Goal: Information Seeking & Learning: Find specific fact

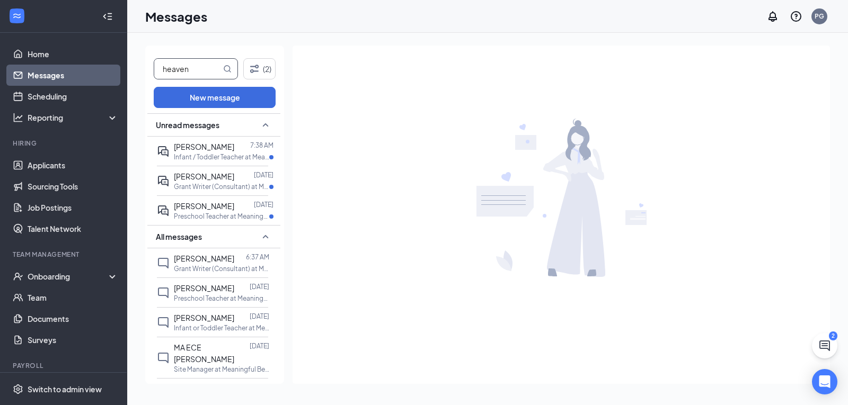
type input "heaven"
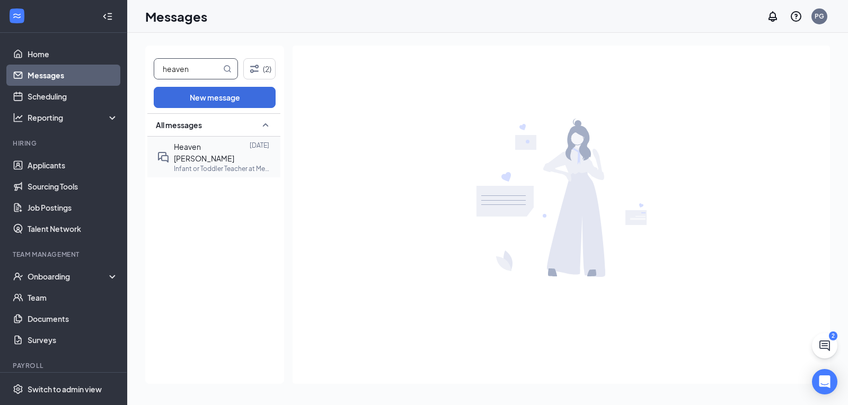
click at [189, 141] on div "Heaven [PERSON_NAME]" at bounding box center [212, 152] width 76 height 23
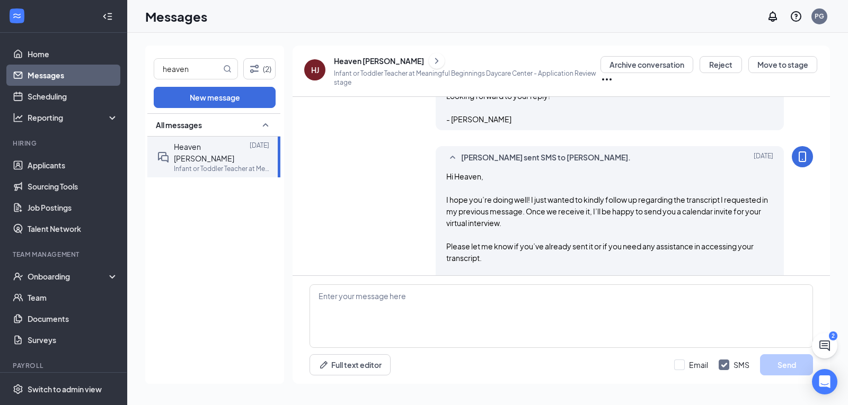
scroll to position [1325, 0]
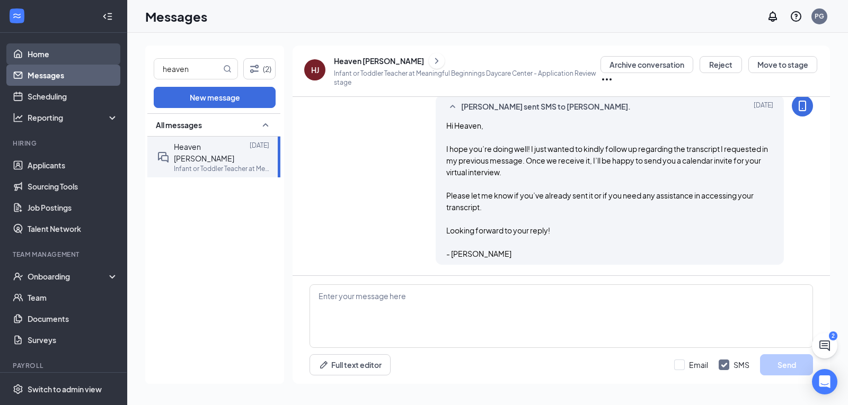
click at [93, 64] on link "Home" at bounding box center [73, 53] width 91 height 21
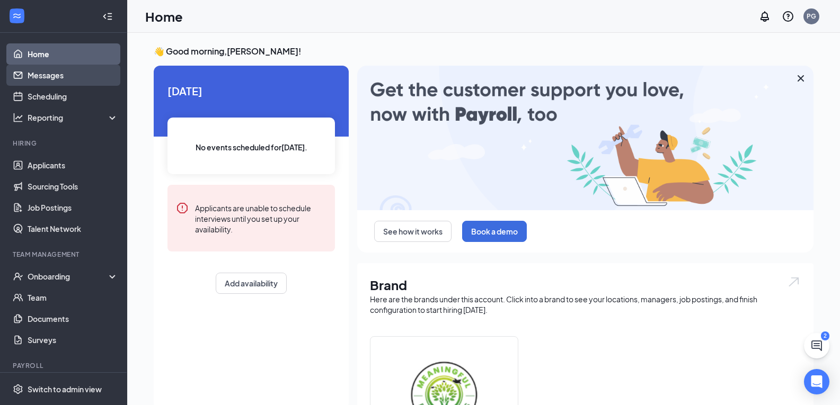
click at [86, 77] on link "Messages" at bounding box center [73, 75] width 91 height 21
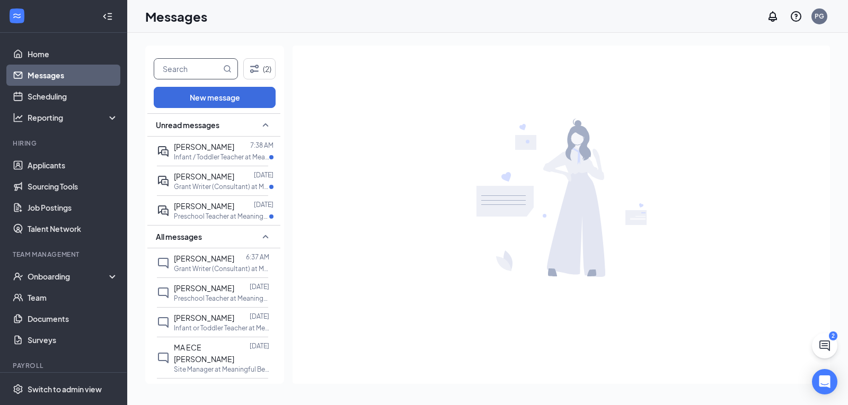
click at [198, 68] on input "text" at bounding box center [187, 69] width 67 height 20
type input "heaven"
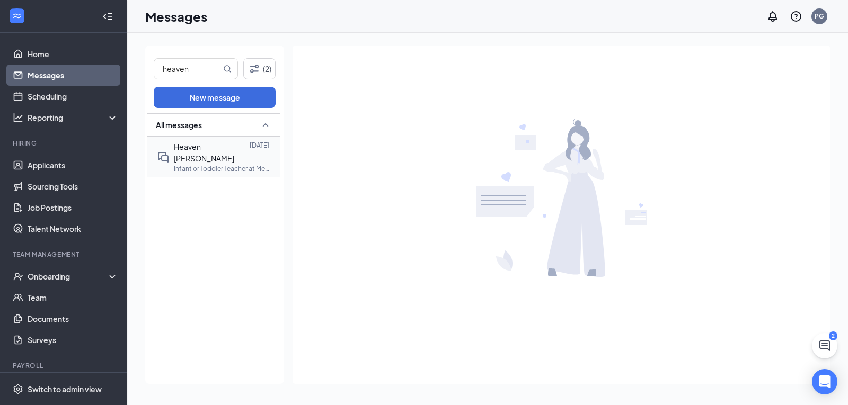
click at [197, 141] on div "Heaven [PERSON_NAME]" at bounding box center [212, 152] width 76 height 23
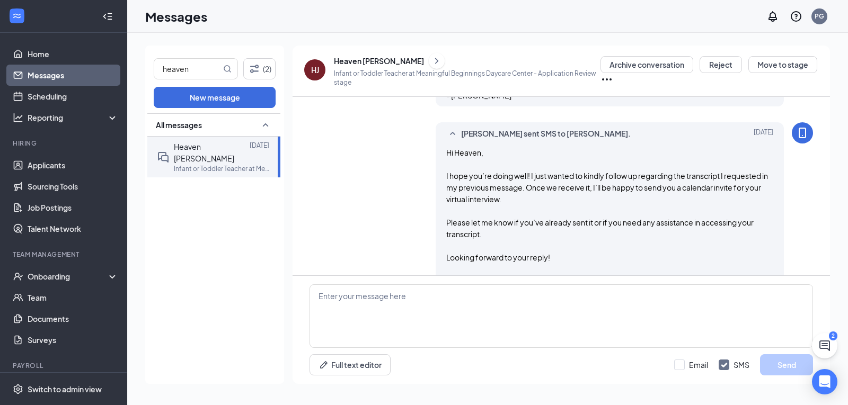
scroll to position [1325, 0]
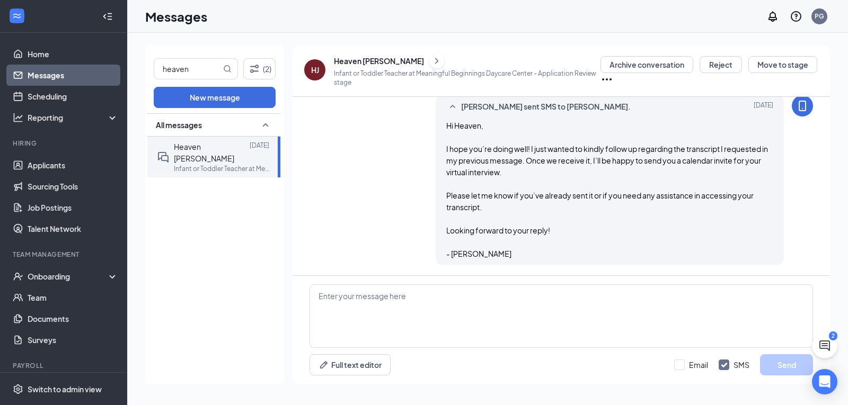
click at [431, 65] on icon "ChevronRight" at bounding box center [436, 61] width 11 height 13
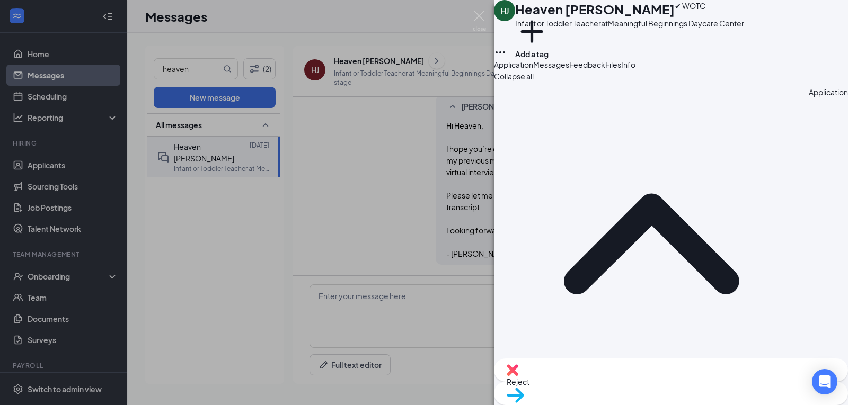
click at [406, 65] on div "HJ Heaven [PERSON_NAME] ✔ WOTC Infant or Toddler Teacher at Meaningful Beginnin…" at bounding box center [424, 202] width 848 height 405
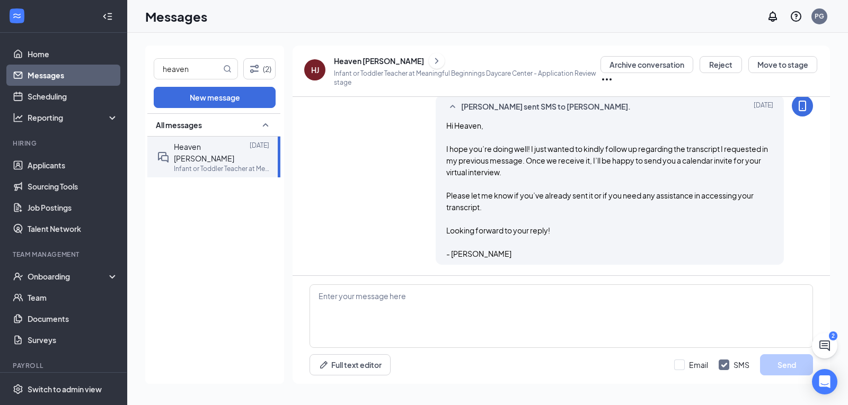
scroll to position [1325, 0]
click at [29, 55] on link "Home" at bounding box center [73, 53] width 91 height 21
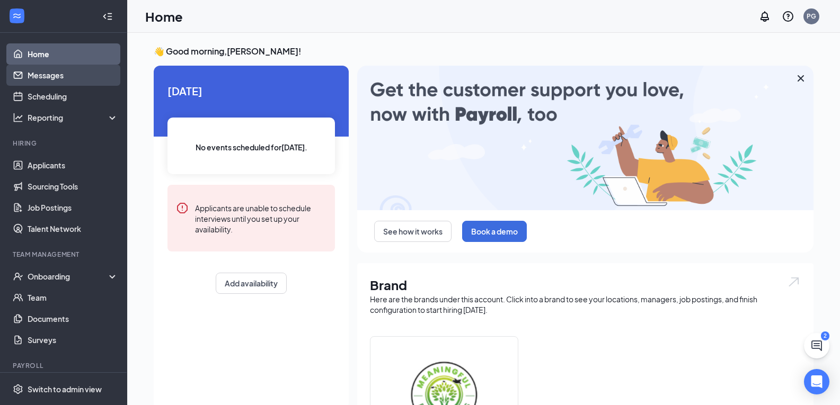
click at [54, 78] on link "Messages" at bounding box center [73, 75] width 91 height 21
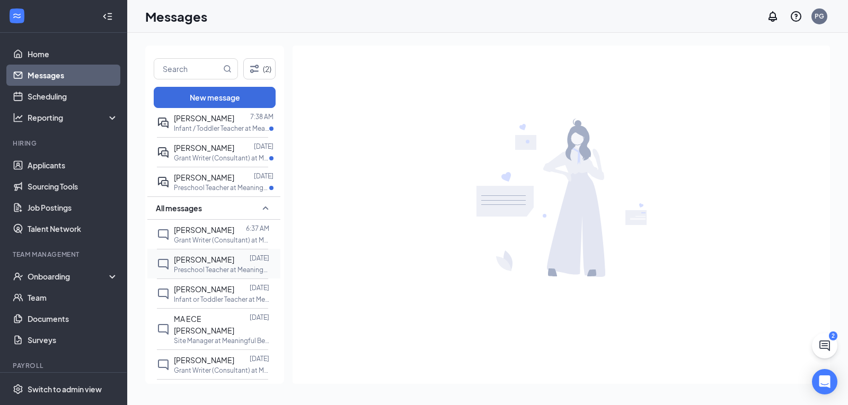
scroll to position [53, 0]
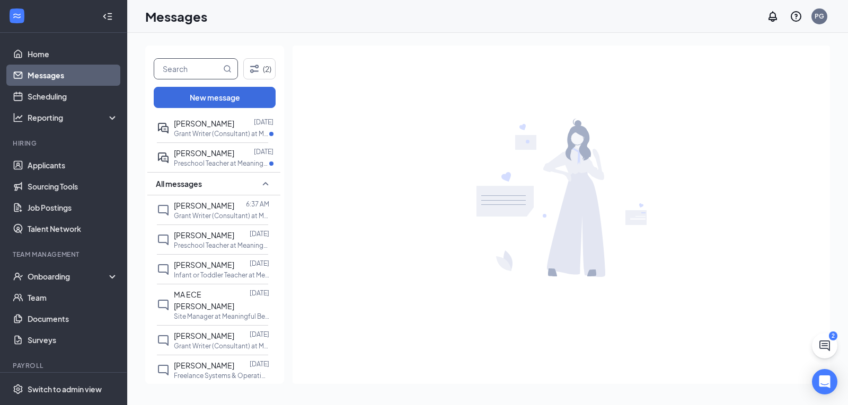
click at [190, 75] on input "text" at bounding box center [187, 69] width 67 height 20
type input "heaven"
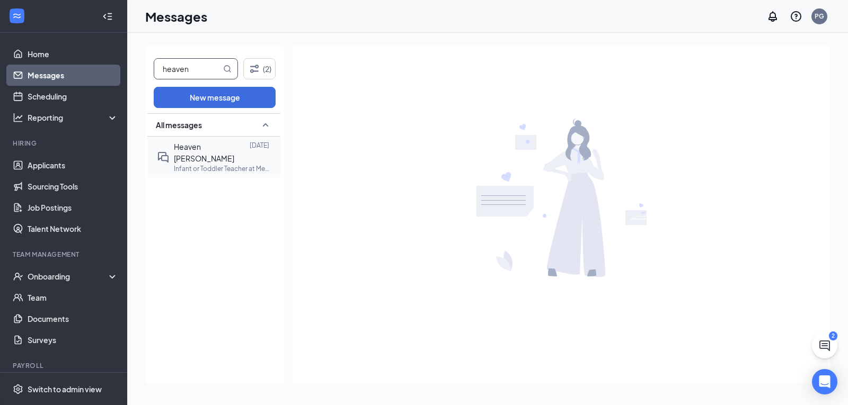
click at [202, 164] on p "Infant or Toddler Teacher at Meaningful Beginnings Daycare Center" at bounding box center [221, 168] width 95 height 9
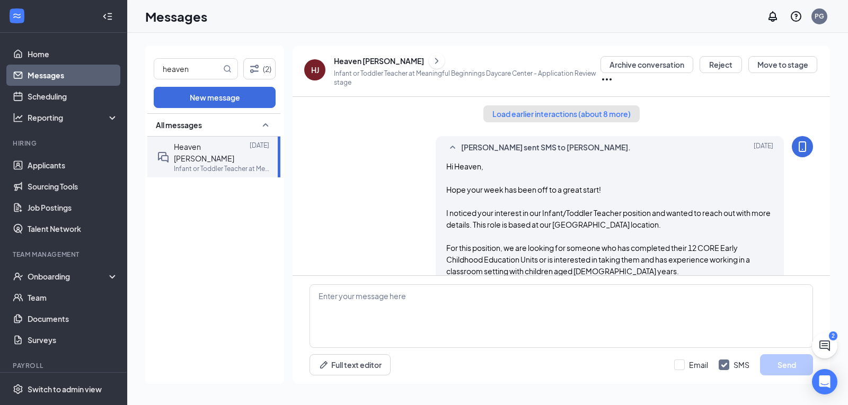
click at [534, 112] on button "Load earlier interactions (about 8 more)" at bounding box center [561, 113] width 156 height 17
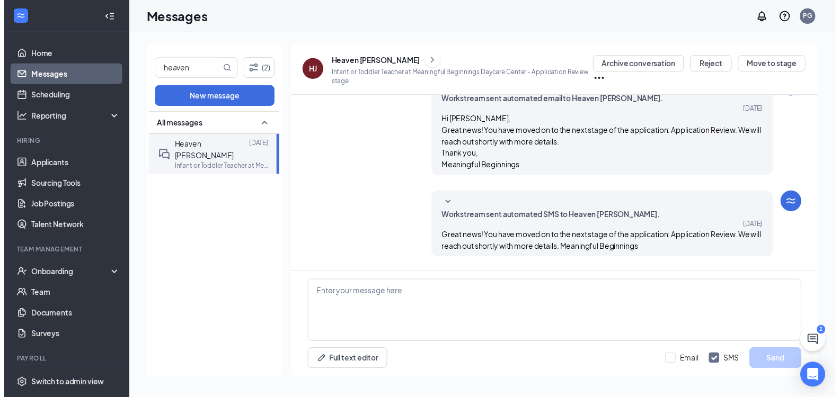
scroll to position [477, 0]
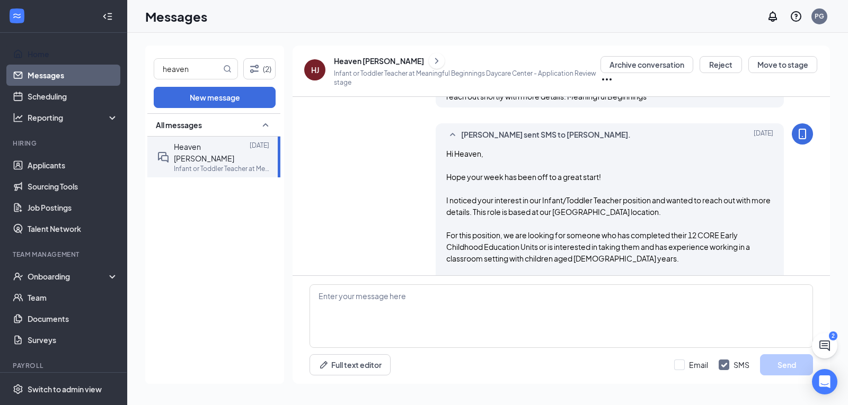
drag, startPoint x: 41, startPoint y: 54, endPoint x: 39, endPoint y: 37, distance: 17.6
click at [41, 55] on link "Home" at bounding box center [73, 53] width 91 height 21
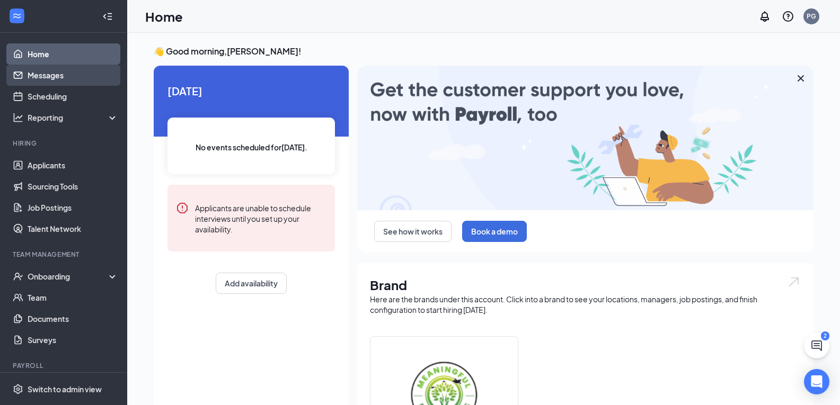
click at [46, 82] on link "Messages" at bounding box center [73, 75] width 91 height 21
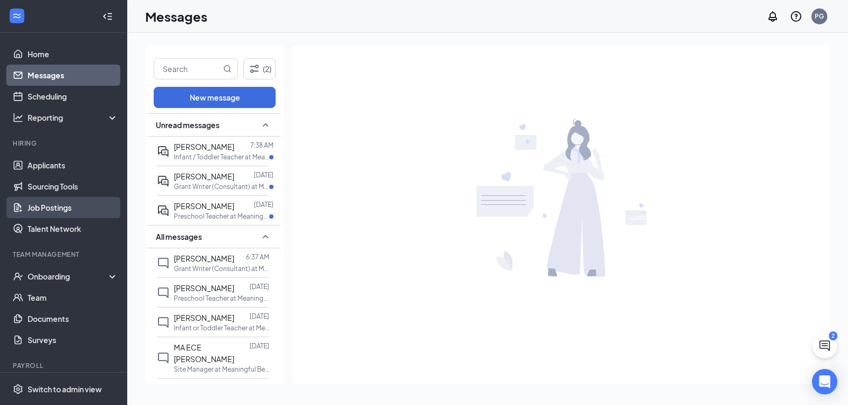
click at [61, 211] on link "Job Postings" at bounding box center [73, 207] width 91 height 21
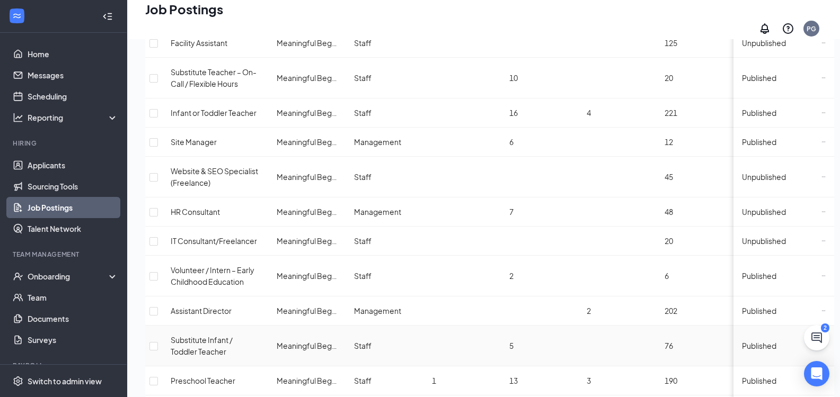
scroll to position [265, 0]
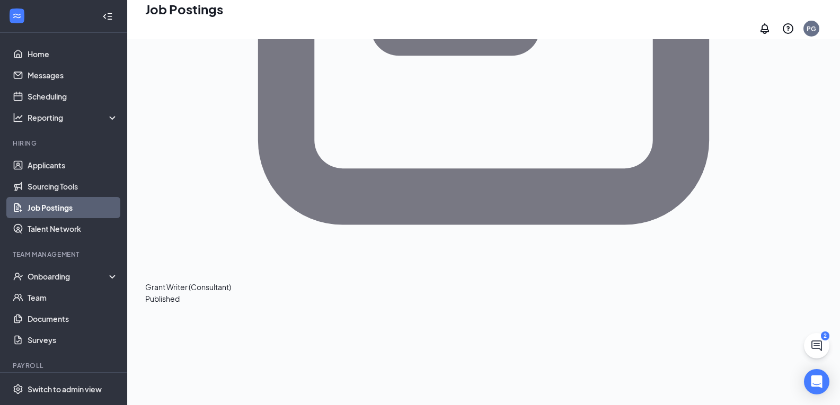
scroll to position [424, 0]
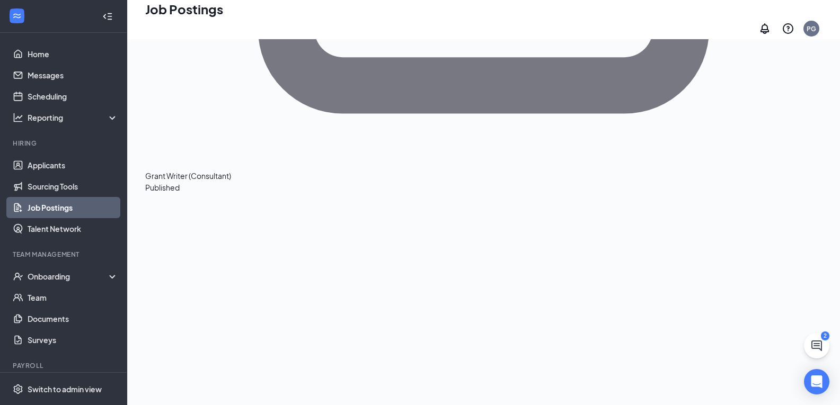
scroll to position [584, 0]
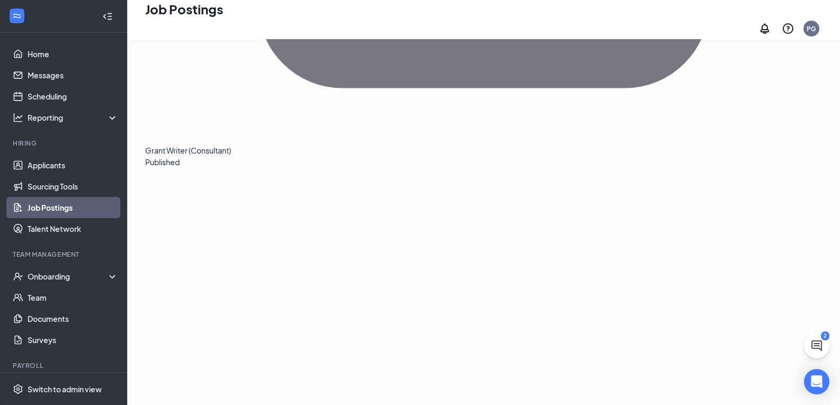
drag, startPoint x: 261, startPoint y: 123, endPoint x: 525, endPoint y: 206, distance: 276.6
copy div "Overview: Meaningful Beginnings Daycare Center is seeking a knowledgeable and r…"
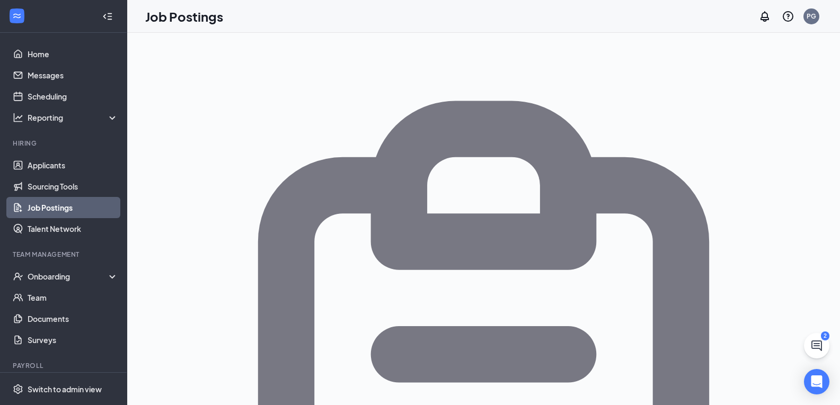
scroll to position [0, 0]
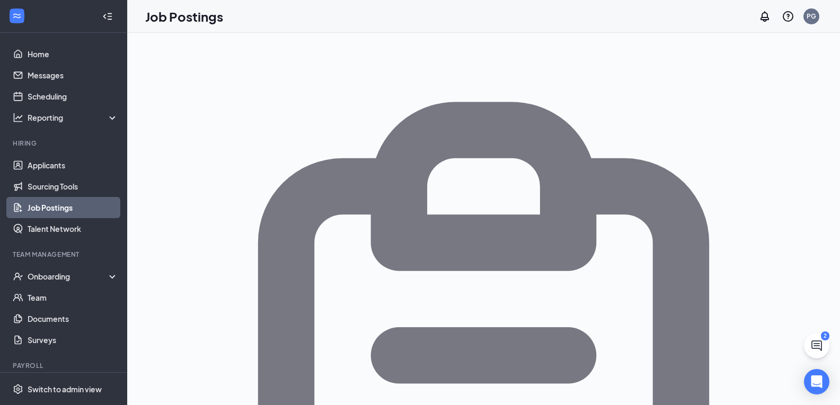
copy span "Grant Writer (Consultant)"
